Goal: Task Accomplishment & Management: Use online tool/utility

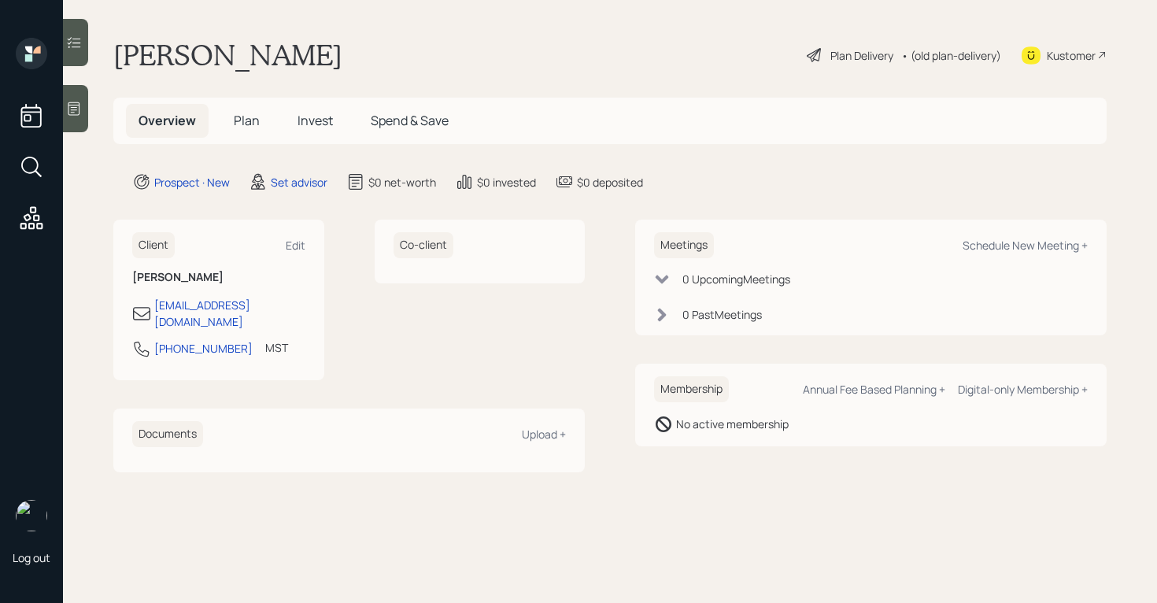
click at [74, 119] on div at bounding box center [75, 108] width 25 height 47
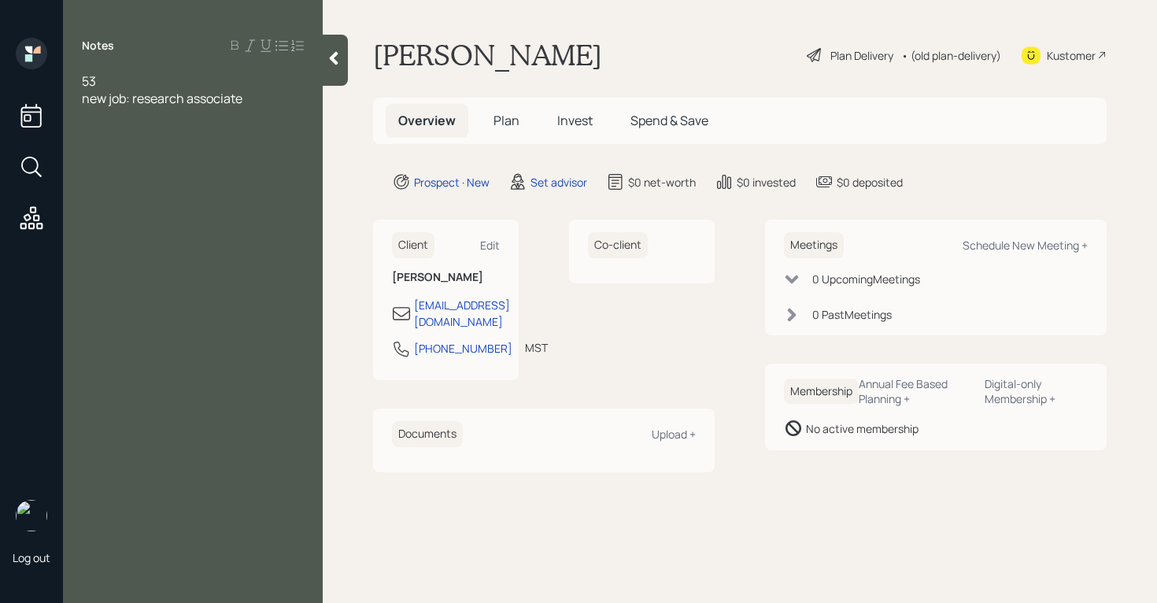
click at [290, 105] on div "new job: research associate" at bounding box center [193, 98] width 222 height 17
click at [96, 115] on span "new job: research associate for big phhara oncology" at bounding box center [182, 107] width 201 height 35
click at [193, 117] on div "new job: research associate for big phara oncology" at bounding box center [193, 107] width 222 height 35
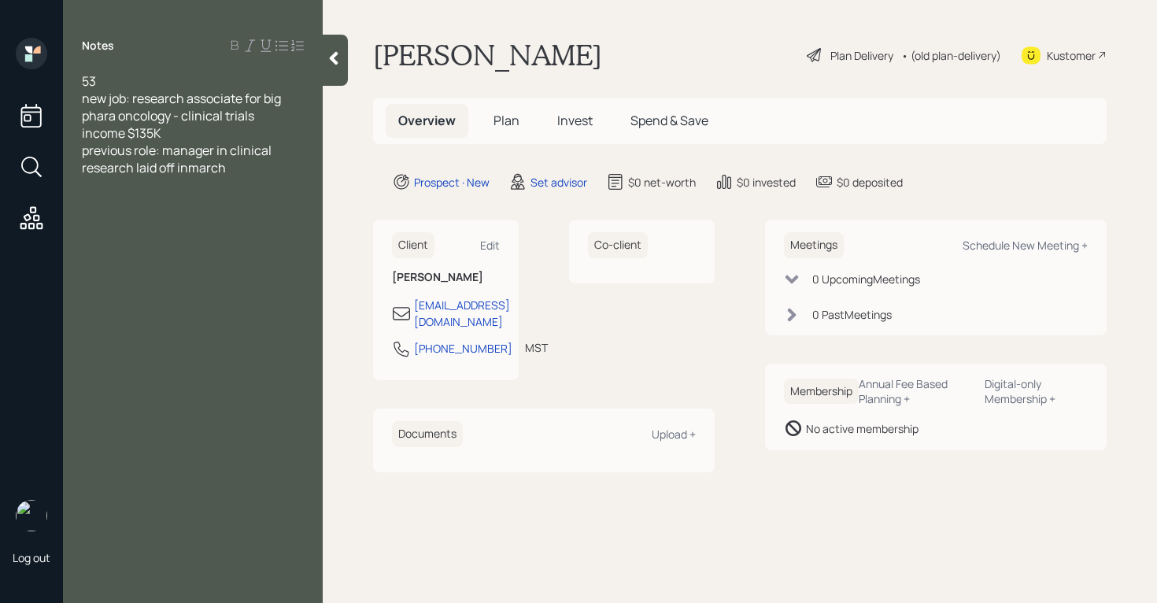
click at [190, 170] on span "previous role: manager in clinical research laid off inmarch" at bounding box center [178, 159] width 192 height 35
click at [253, 166] on div "previous role: manager in clinical research laid off in march" at bounding box center [193, 159] width 222 height 35
click at [212, 186] on div "previous role: manager in clinical research laid off in march had 401K balance …" at bounding box center [193, 168] width 222 height 52
click at [183, 263] on div "Notes 53 new job: research associate for big phara oncology - clinical trials i…" at bounding box center [193, 311] width 260 height 546
click at [244, 247] on div "- checking (no savings)" at bounding box center [193, 253] width 222 height 17
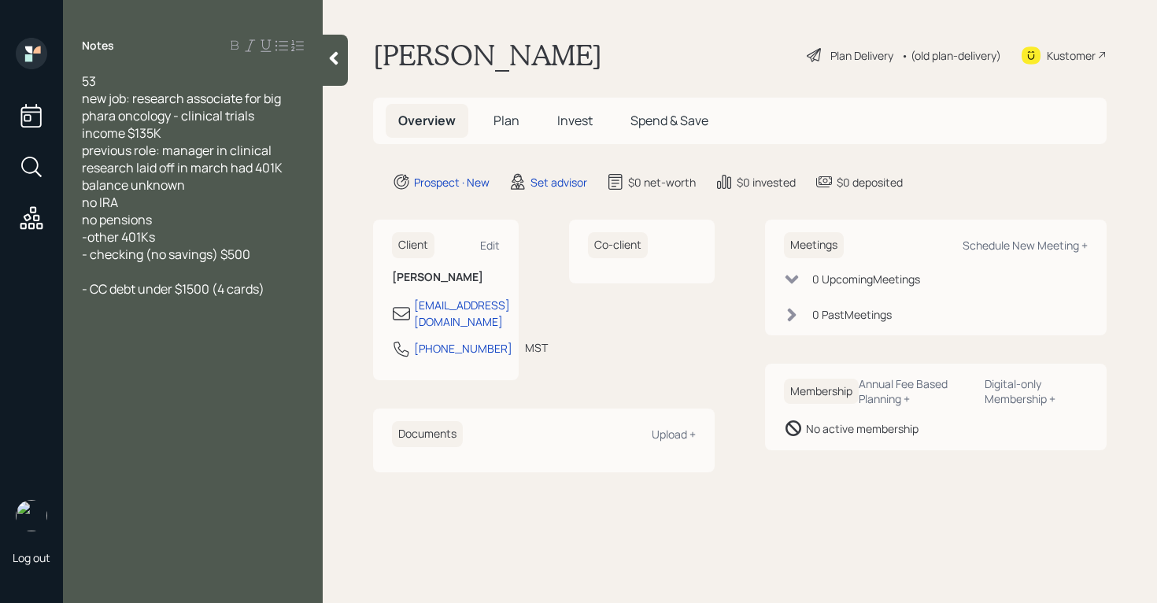
click at [201, 289] on span "- CC debt under $1500 (4 cards)" at bounding box center [173, 288] width 183 height 17
click at [163, 309] on div "- CC debt under $1800 combined (4 cards)" at bounding box center [193, 297] width 222 height 35
click at [186, 320] on span "-moved form [US_STATE] to [US_STATE]" at bounding box center [165, 332] width 167 height 35
click at [285, 349] on div "- has storage unit in [US_STATE]" at bounding box center [193, 357] width 222 height 17
click at [277, 349] on div "- has storage unit in [US_STATE]" at bounding box center [193, 357] width 222 height 17
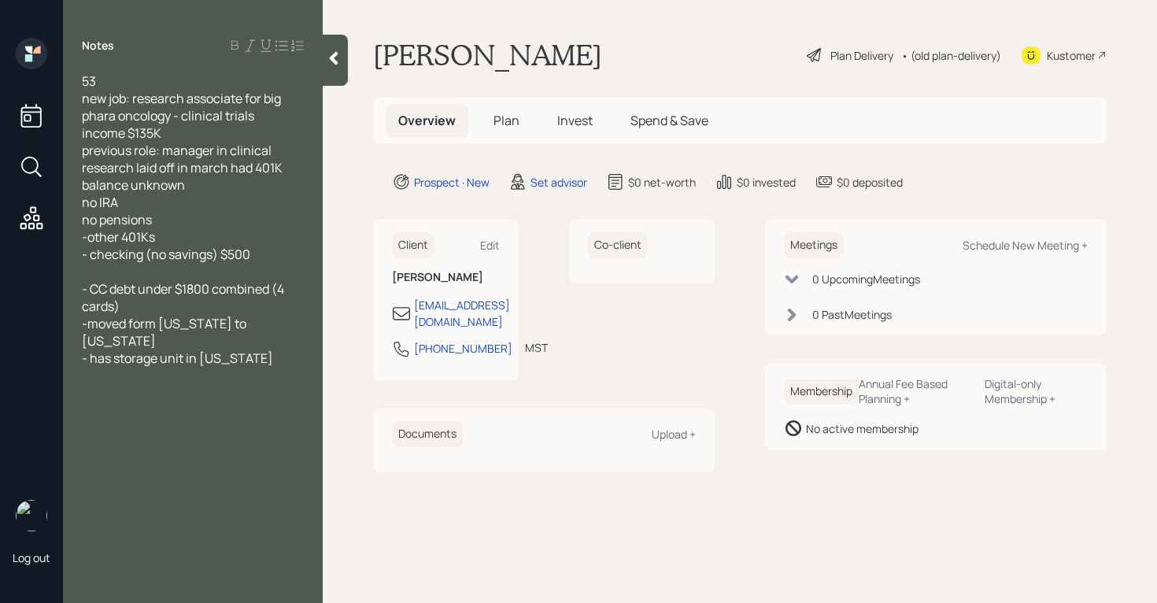
click at [275, 326] on div "-moved form [US_STATE] to [US_STATE]" at bounding box center [193, 332] width 222 height 35
click at [275, 367] on div "- has storage unit in [US_STATE]" at bounding box center [193, 375] width 222 height 17
click at [279, 367] on div "- has storage unit in [US_STATE]" at bounding box center [193, 375] width 222 height 17
click at [198, 375] on div "- has storage unit in [US_STATE] $700 two sotorage" at bounding box center [193, 384] width 222 height 35
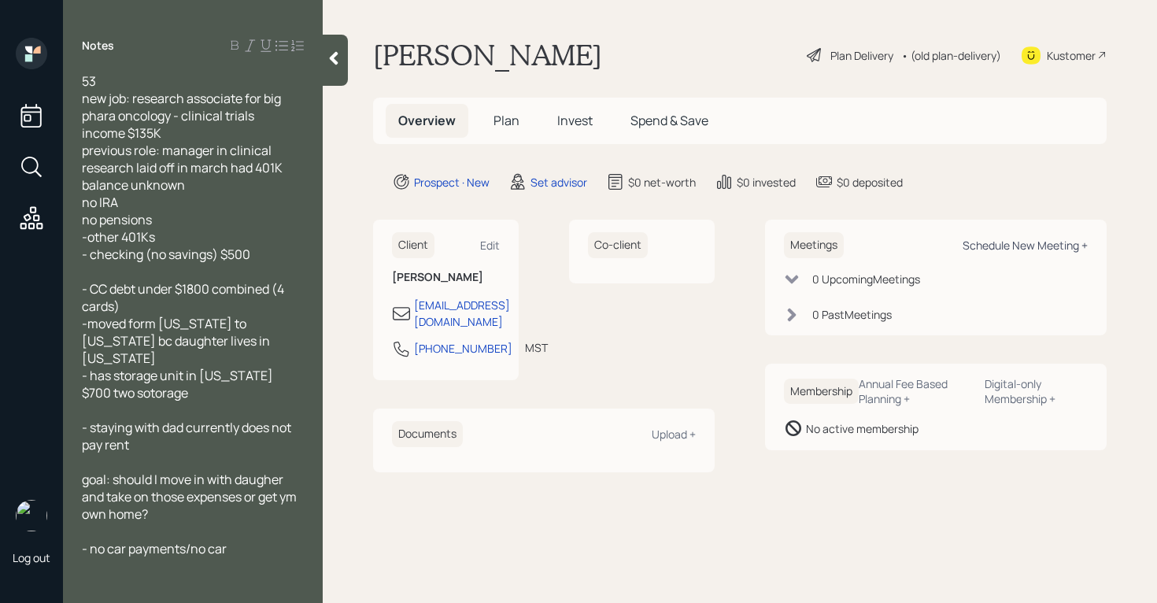
click at [1080, 245] on div "Schedule New Meeting +" at bounding box center [1024, 245] width 125 height 15
select select "round-[PERSON_NAME]"
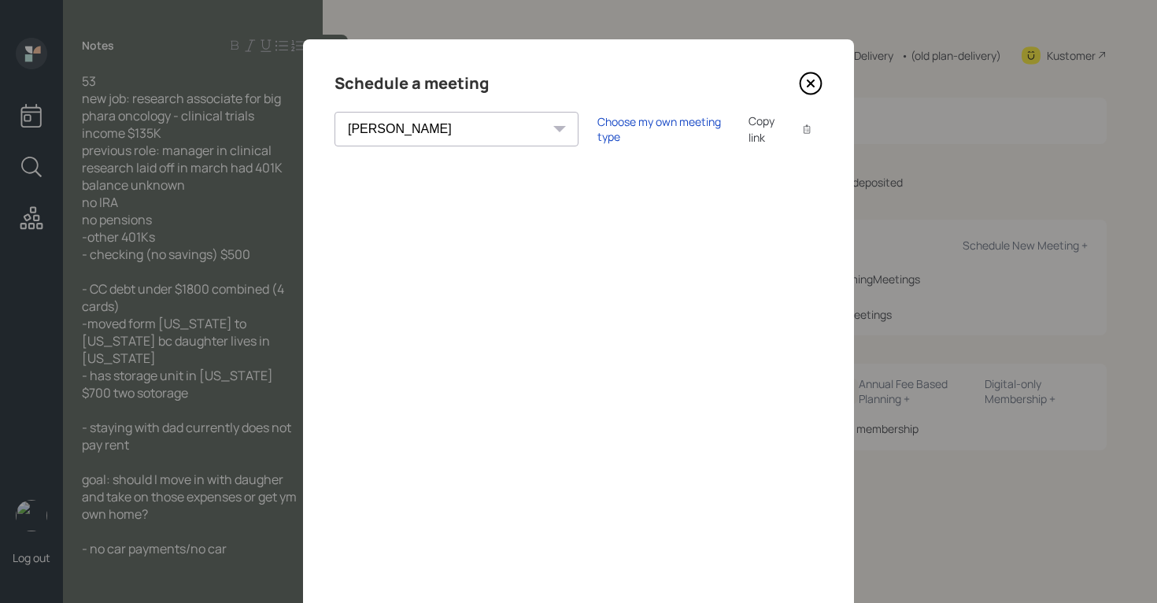
scroll to position [105, 0]
